Goal: Find specific page/section: Find specific page/section

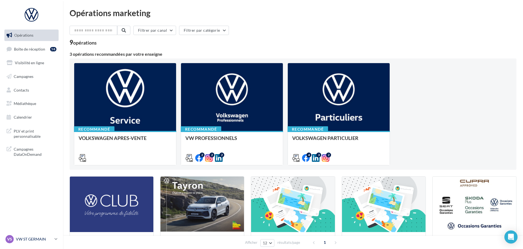
click at [47, 241] on p "VW ST GERMAIN" at bounding box center [34, 239] width 36 height 5
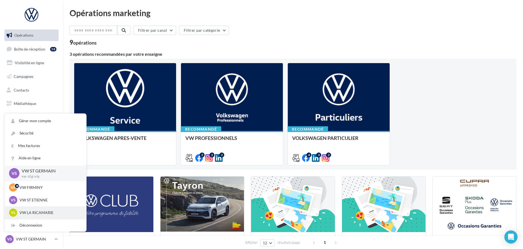
click at [39, 212] on p "VW LA RICAMARIE" at bounding box center [49, 212] width 60 height 5
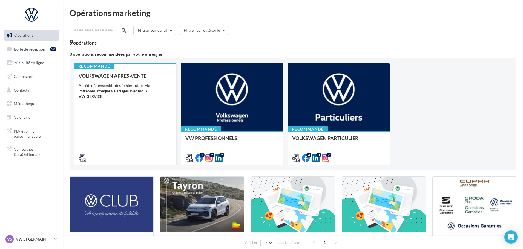
click at [147, 130] on div "VOLKSWAGEN APRES-VENTE Accéder à l'ensemble des fichiers utiles via votre Média…" at bounding box center [125, 116] width 93 height 87
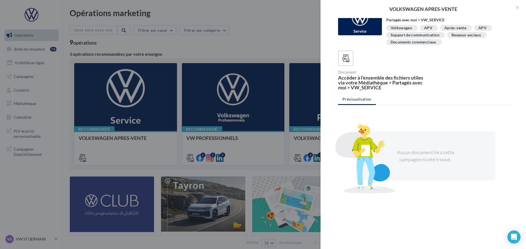
scroll to position [17, 0]
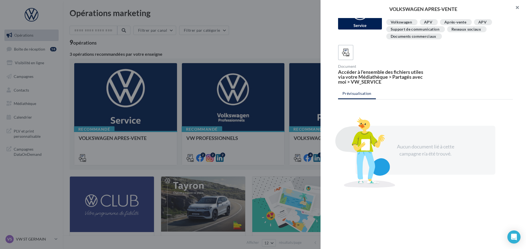
click at [516, 8] on button "button" at bounding box center [515, 8] width 22 height 16
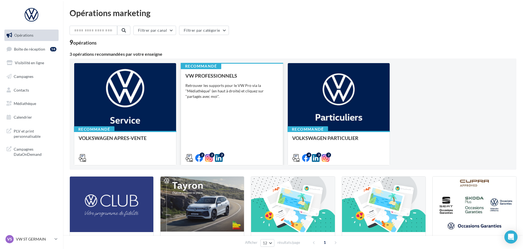
click at [244, 132] on div "VW PROFESSIONNELS Retrouver les supports pour le VW Pro via la "Médiathèque" (e…" at bounding box center [231, 116] width 93 height 87
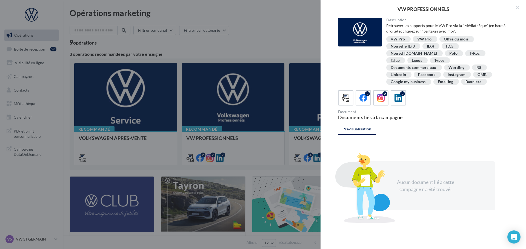
scroll to position [28, 0]
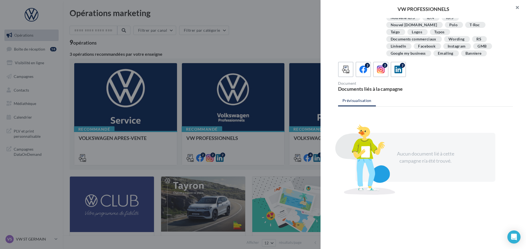
click at [521, 7] on button "button" at bounding box center [515, 8] width 22 height 16
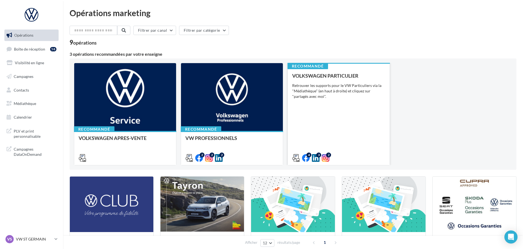
click at [339, 110] on div "VOLKSWAGEN PARTICULIER Retrouver les supports pour le VW Particuliers via la "M…" at bounding box center [338, 116] width 93 height 87
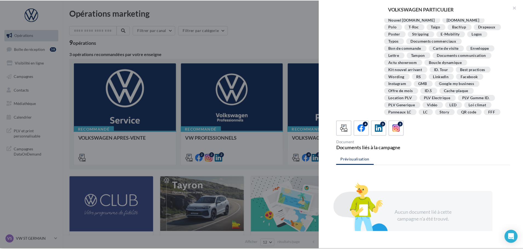
scroll to position [100, 0]
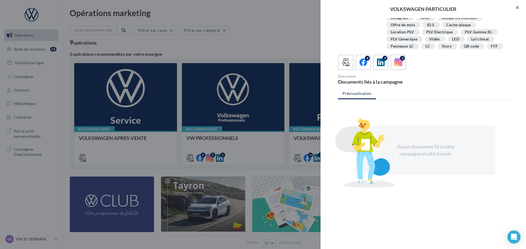
click at [515, 6] on button "button" at bounding box center [515, 8] width 22 height 16
